Goal: Information Seeking & Learning: Learn about a topic

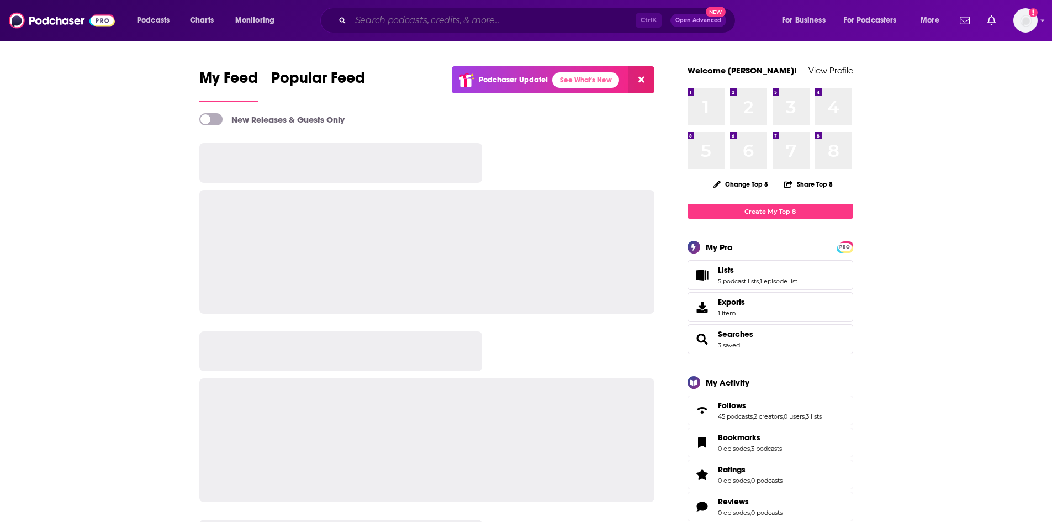
click at [371, 24] on input "Search podcasts, credits, & more..." at bounding box center [493, 21] width 285 height 18
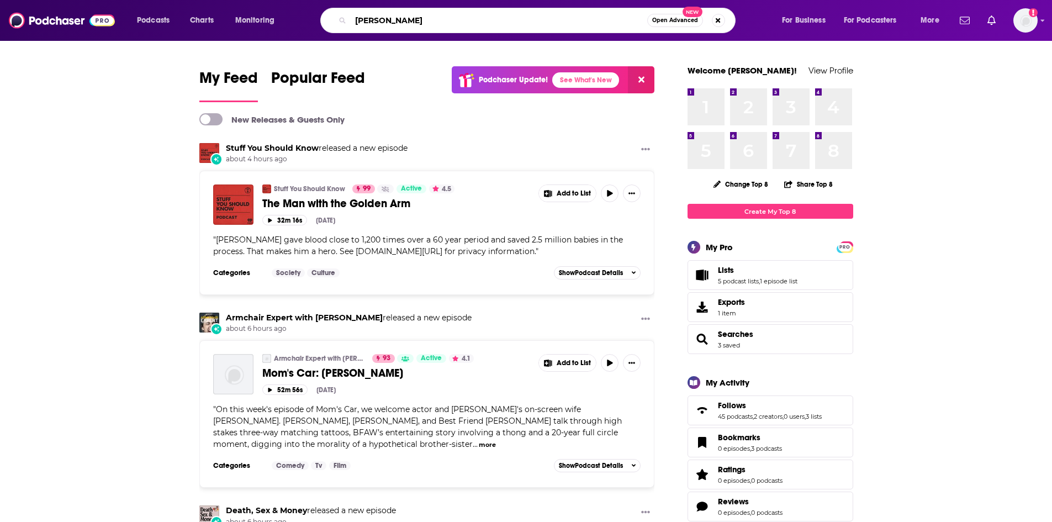
type input "[PERSON_NAME]"
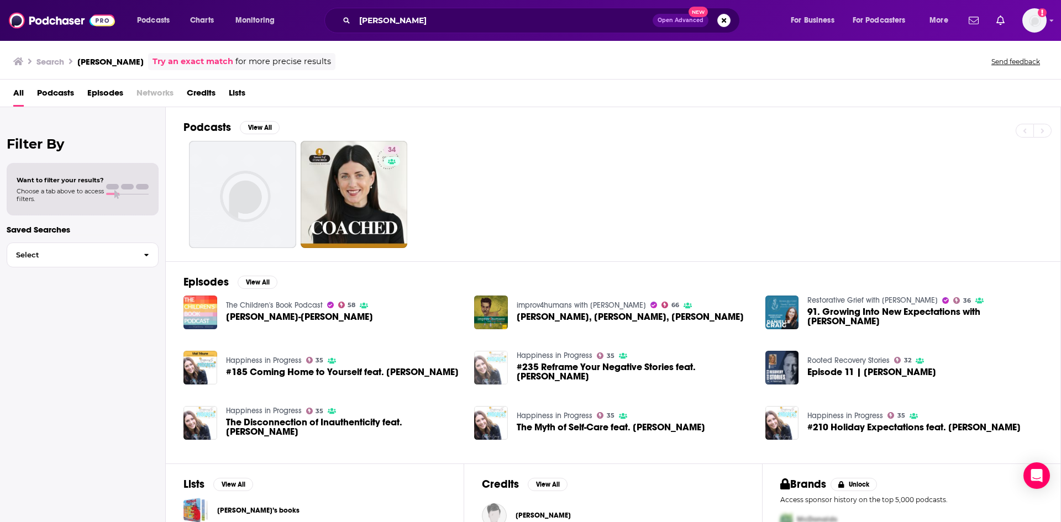
click at [494, 365] on img "#235 Reframe Your Negative Stories feat. Danielle Craig" at bounding box center [491, 368] width 34 height 34
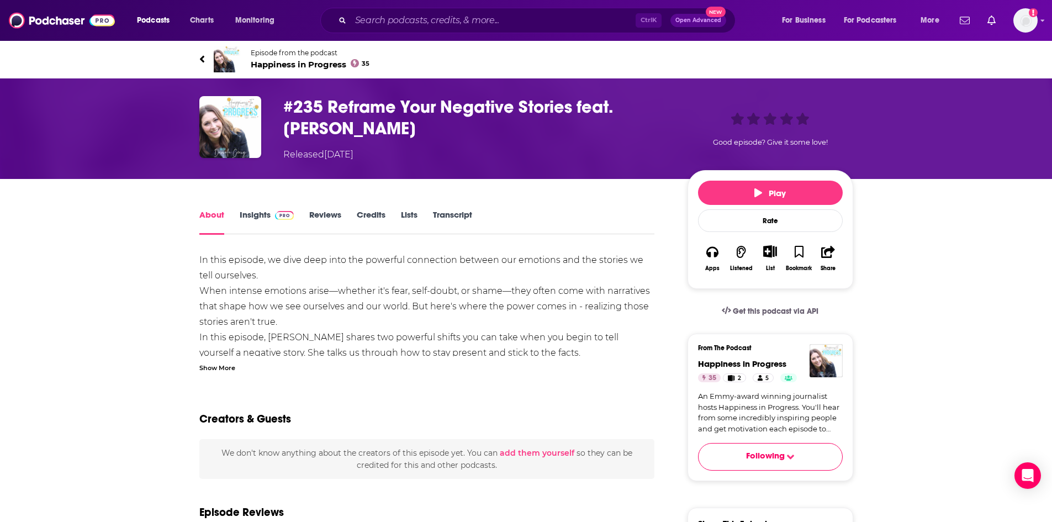
click at [256, 218] on link "Insights" at bounding box center [267, 221] width 55 height 25
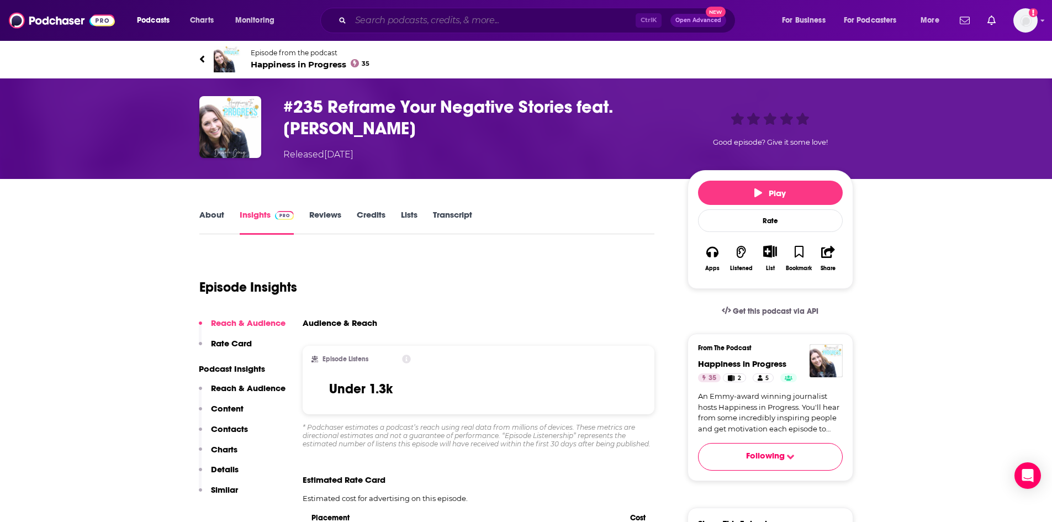
click at [415, 22] on input "Search podcasts, credits, & more..." at bounding box center [493, 21] width 285 height 18
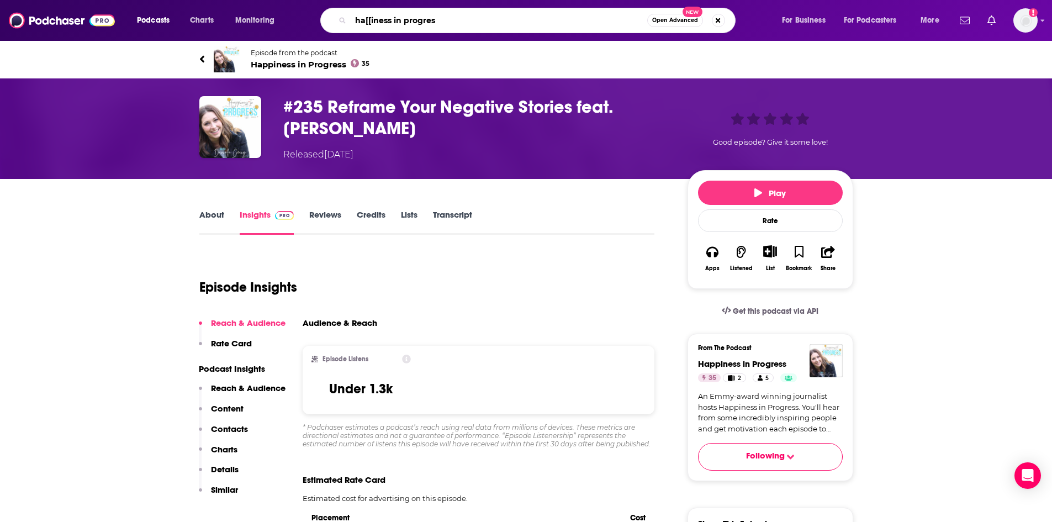
type input "ha[[iness in progress"
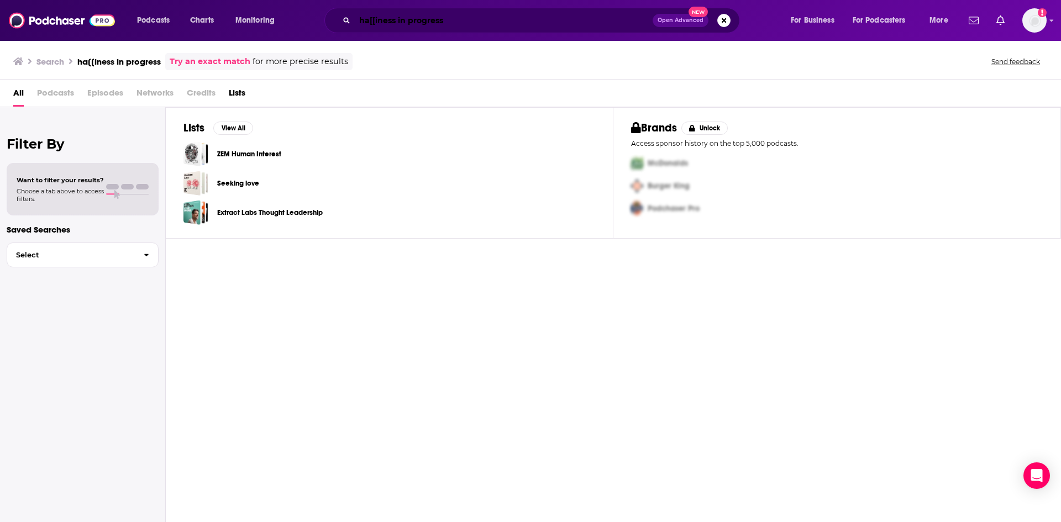
click at [376, 20] on input "ha[[iness in progress" at bounding box center [504, 21] width 298 height 18
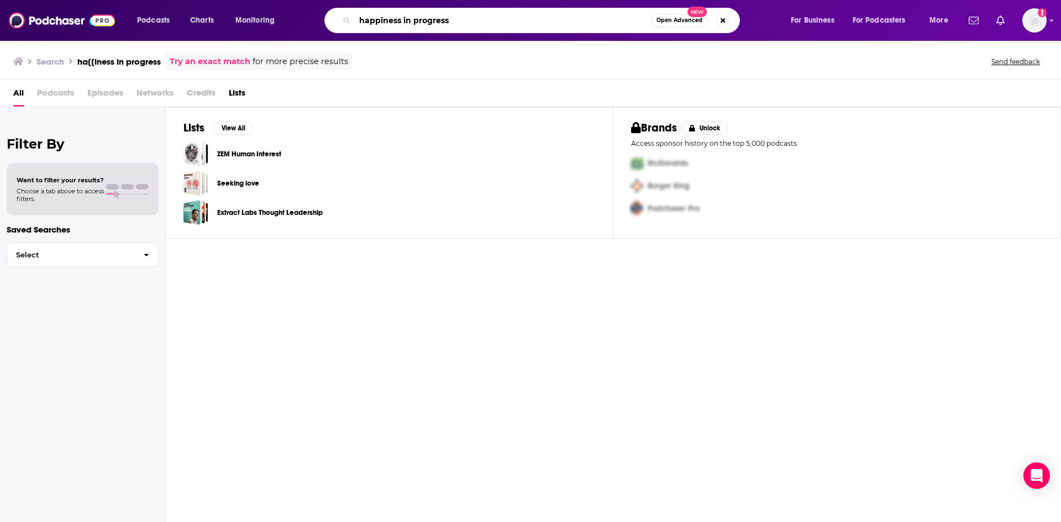
type input "happiness in progress"
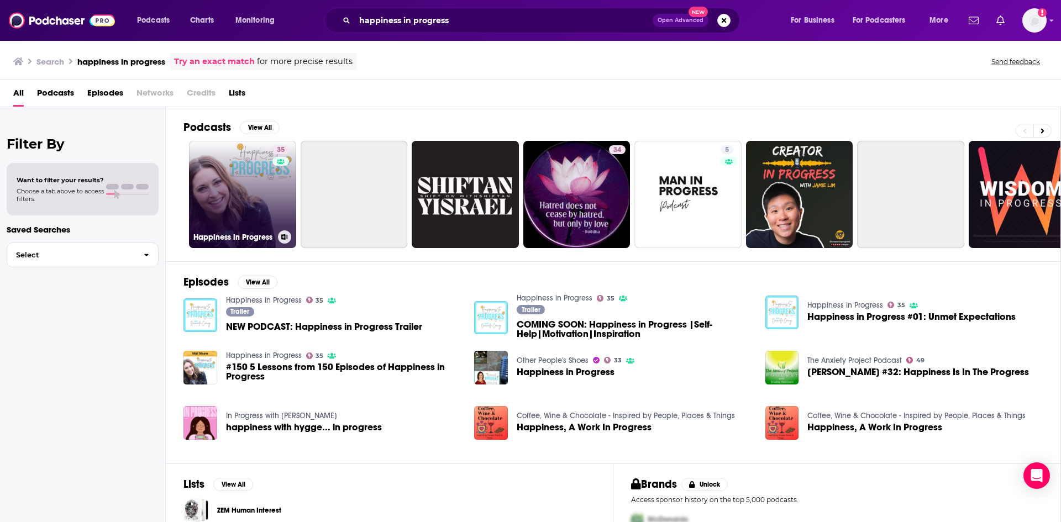
click at [241, 189] on link "35 Happiness in Progress" at bounding box center [242, 194] width 107 height 107
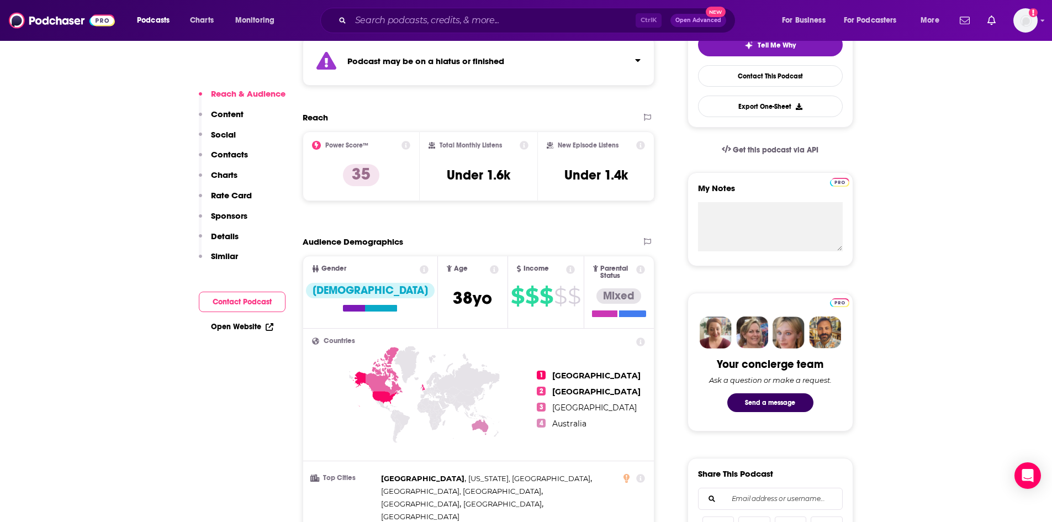
scroll to position [276, 0]
